Goal: Navigation & Orientation: Understand site structure

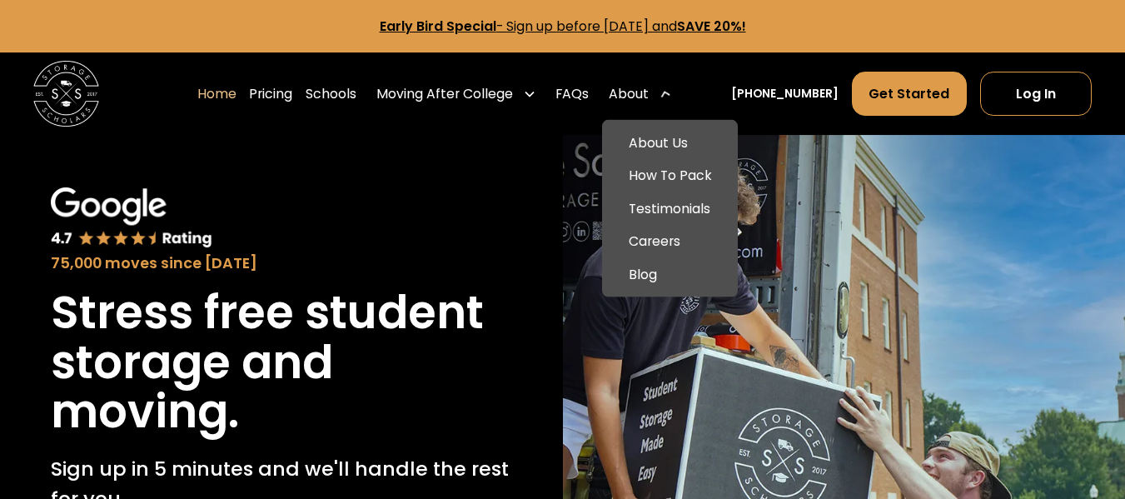
click at [666, 82] on div "About" at bounding box center [640, 94] width 76 height 46
click at [669, 129] on link "About Us" at bounding box center [670, 139] width 122 height 33
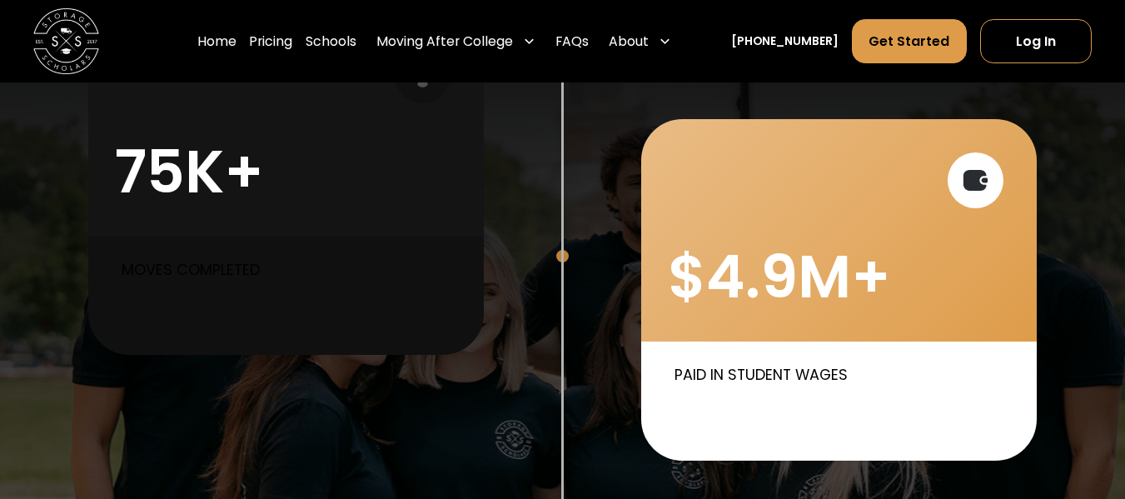
scroll to position [832, 0]
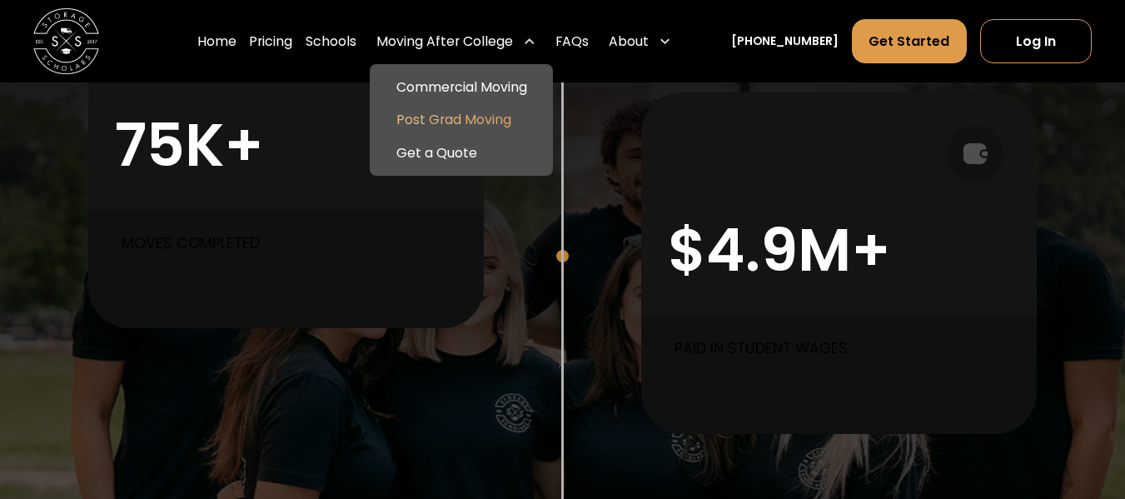
click at [435, 119] on link "Post Grad Moving" at bounding box center [461, 120] width 170 height 33
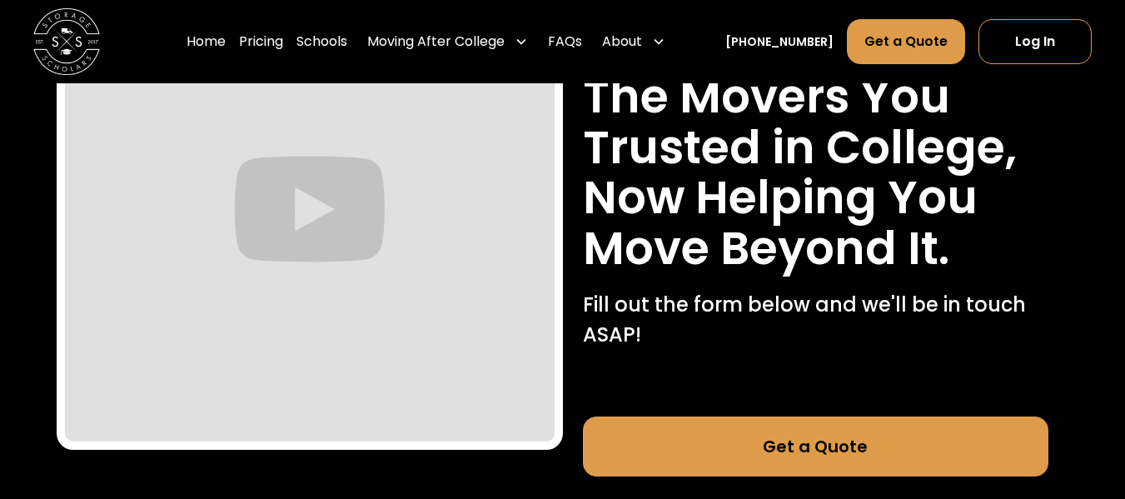
click at [788, 340] on p "Fill out the form below and we'll be in touch ASAP!" at bounding box center [816, 320] width 466 height 60
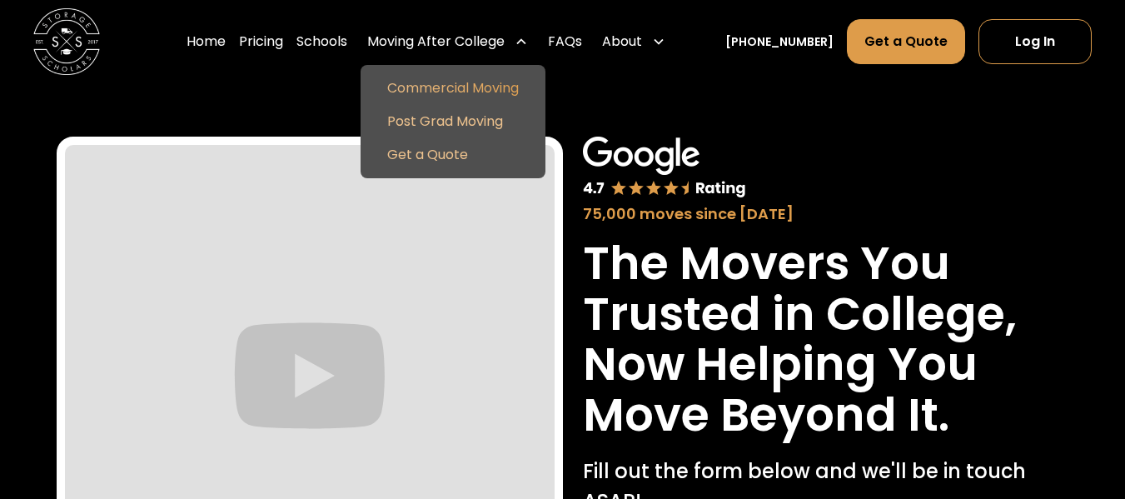
click at [445, 94] on link "Commercial Moving" at bounding box center [452, 88] width 171 height 33
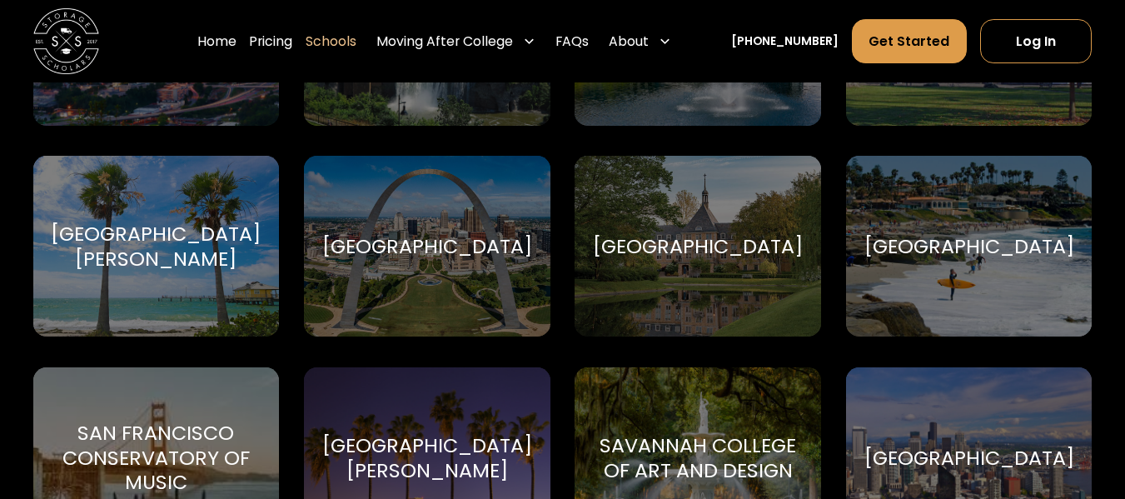
scroll to position [6077, 0]
